Goal: Use online tool/utility: Utilize a website feature to perform a specific function

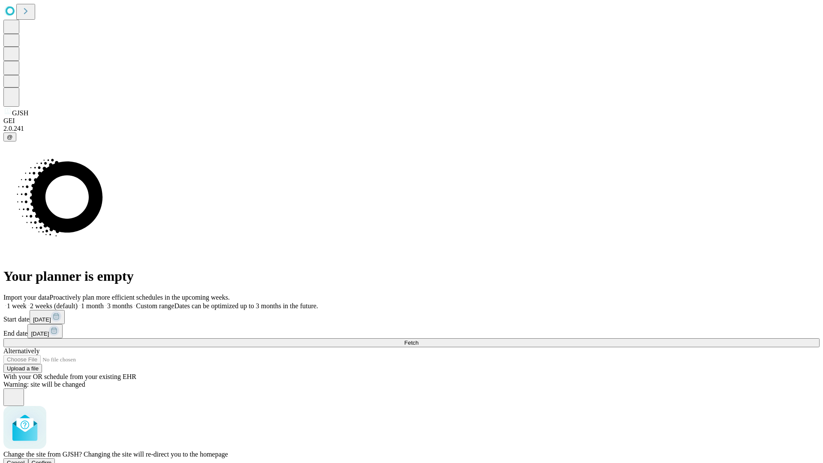
click at [52, 460] on span "Confirm" at bounding box center [42, 463] width 20 height 6
click at [78, 302] on label "2 weeks (default)" at bounding box center [52, 305] width 51 height 7
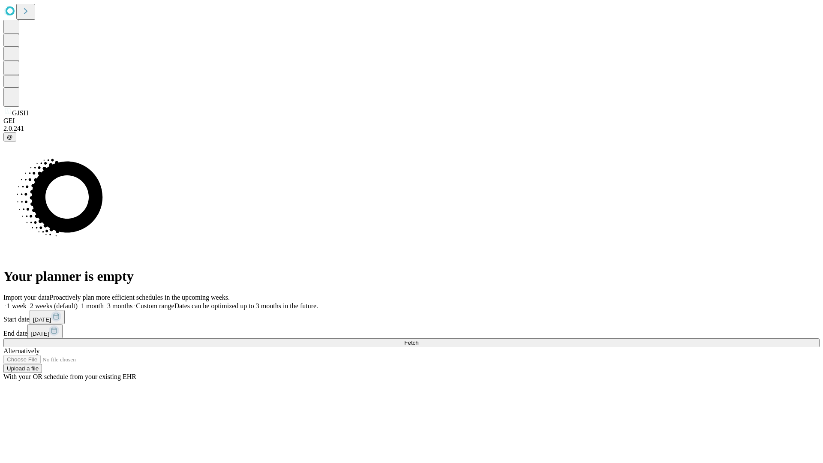
click at [418, 340] on span "Fetch" at bounding box center [411, 343] width 14 height 6
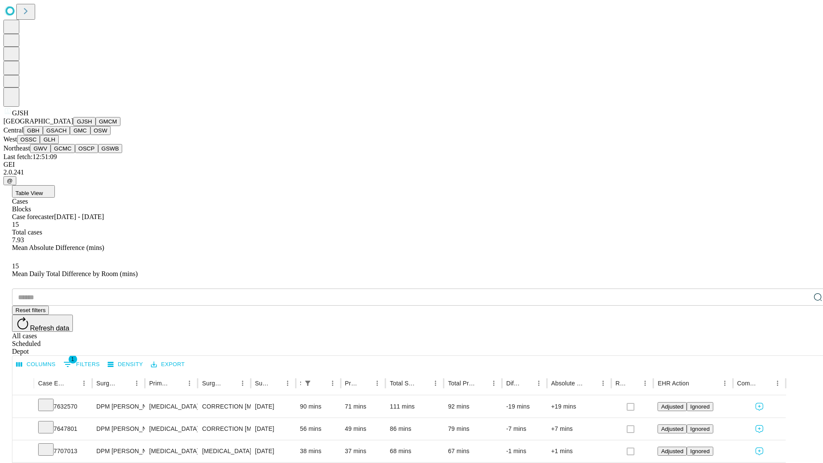
click at [96, 126] on button "GMCM" at bounding box center [108, 121] width 25 height 9
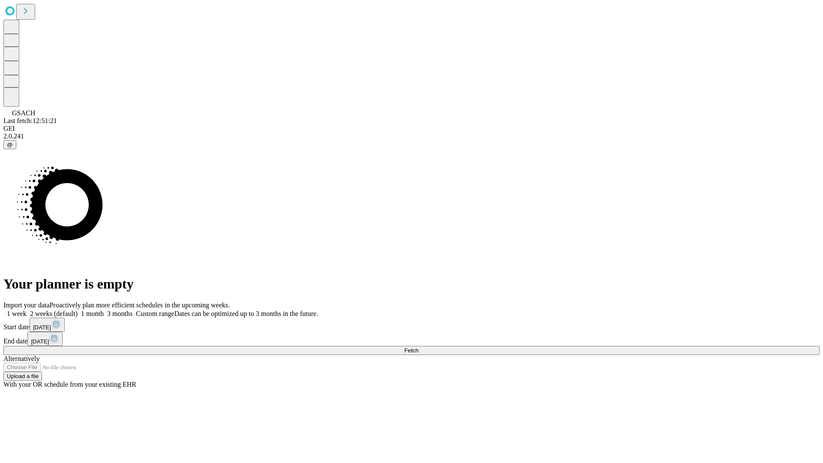
click at [78, 310] on label "2 weeks (default)" at bounding box center [52, 313] width 51 height 7
click at [418, 347] on span "Fetch" at bounding box center [411, 350] width 14 height 6
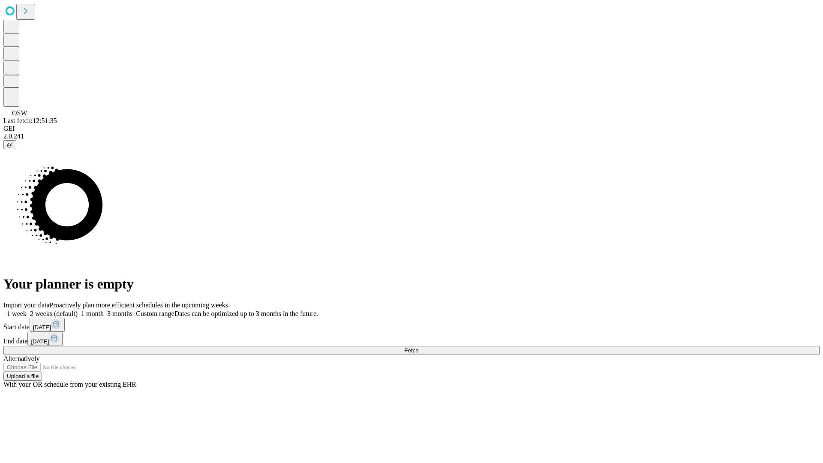
click at [78, 310] on label "2 weeks (default)" at bounding box center [52, 313] width 51 height 7
click at [418, 347] on span "Fetch" at bounding box center [411, 350] width 14 height 6
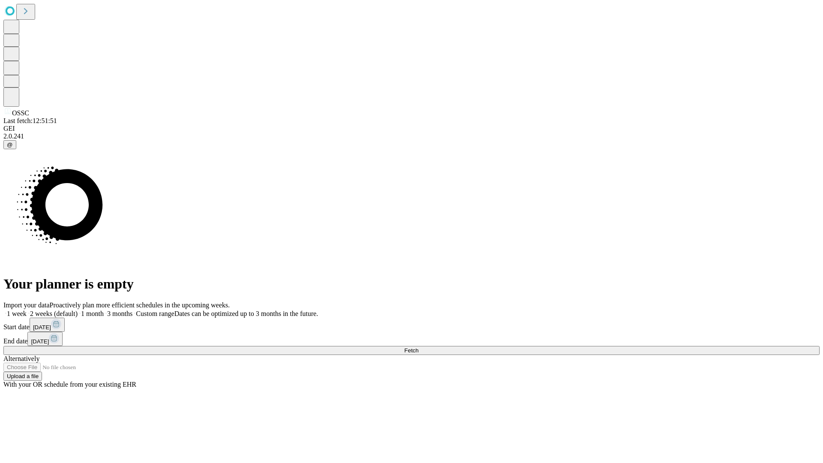
click at [78, 310] on label "2 weeks (default)" at bounding box center [52, 313] width 51 height 7
click at [418, 347] on span "Fetch" at bounding box center [411, 350] width 14 height 6
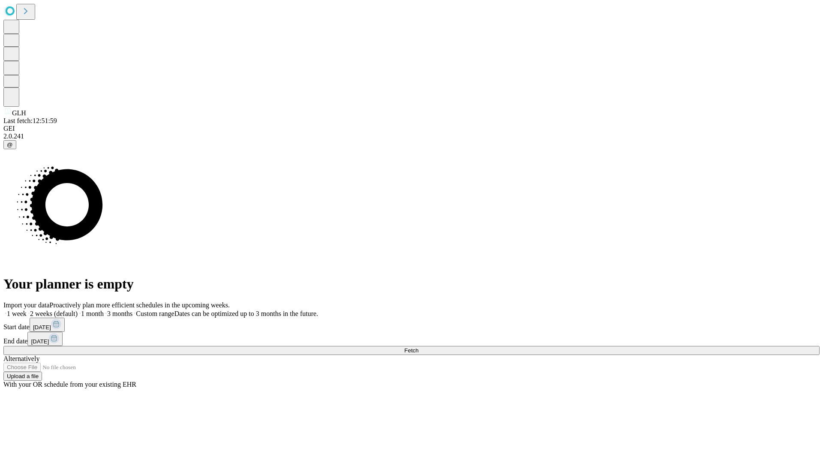
click at [78, 310] on label "2 weeks (default)" at bounding box center [52, 313] width 51 height 7
click at [418, 347] on span "Fetch" at bounding box center [411, 350] width 14 height 6
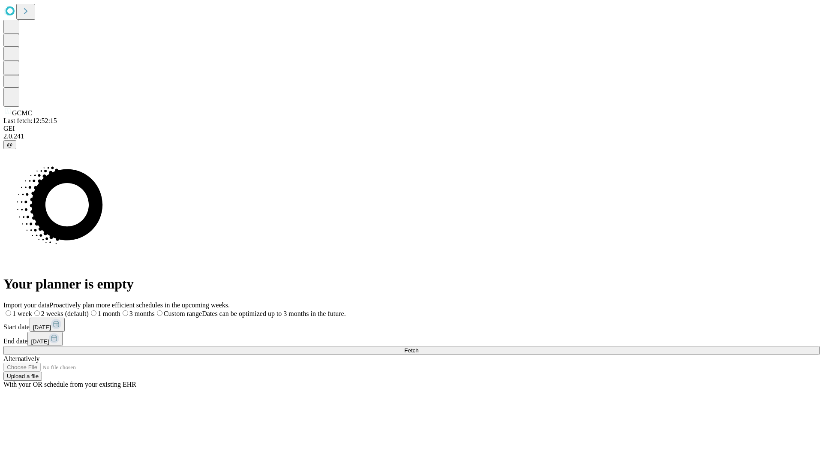
click at [89, 310] on label "2 weeks (default)" at bounding box center [60, 313] width 57 height 7
click at [418, 347] on span "Fetch" at bounding box center [411, 350] width 14 height 6
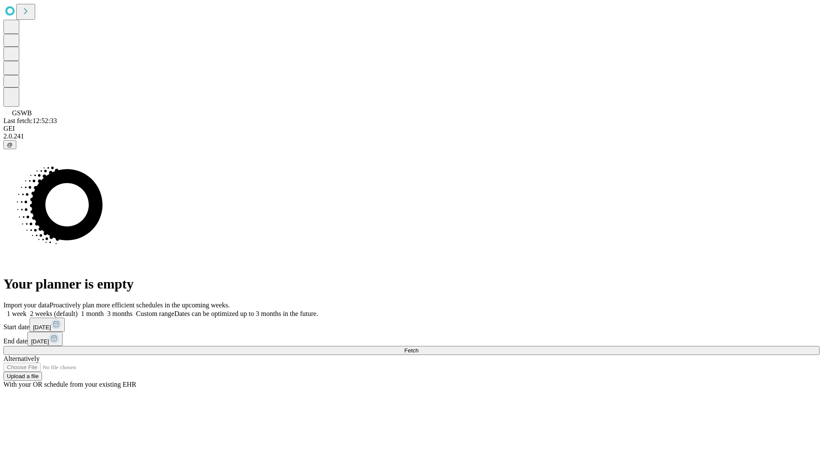
click at [418, 347] on span "Fetch" at bounding box center [411, 350] width 14 height 6
